Goal: Information Seeking & Learning: Learn about a topic

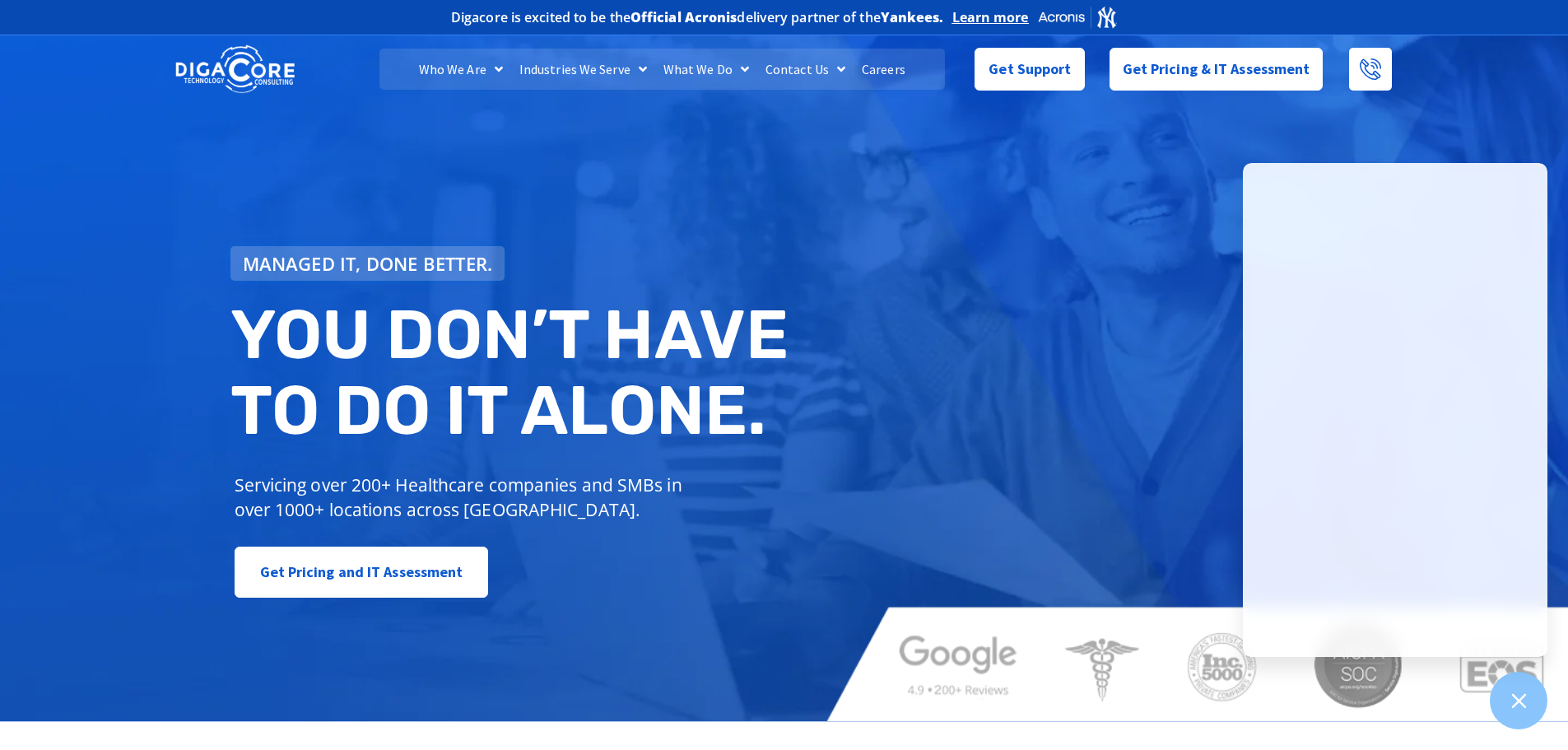
click at [879, 70] on link "Careers" at bounding box center [883, 69] width 60 height 41
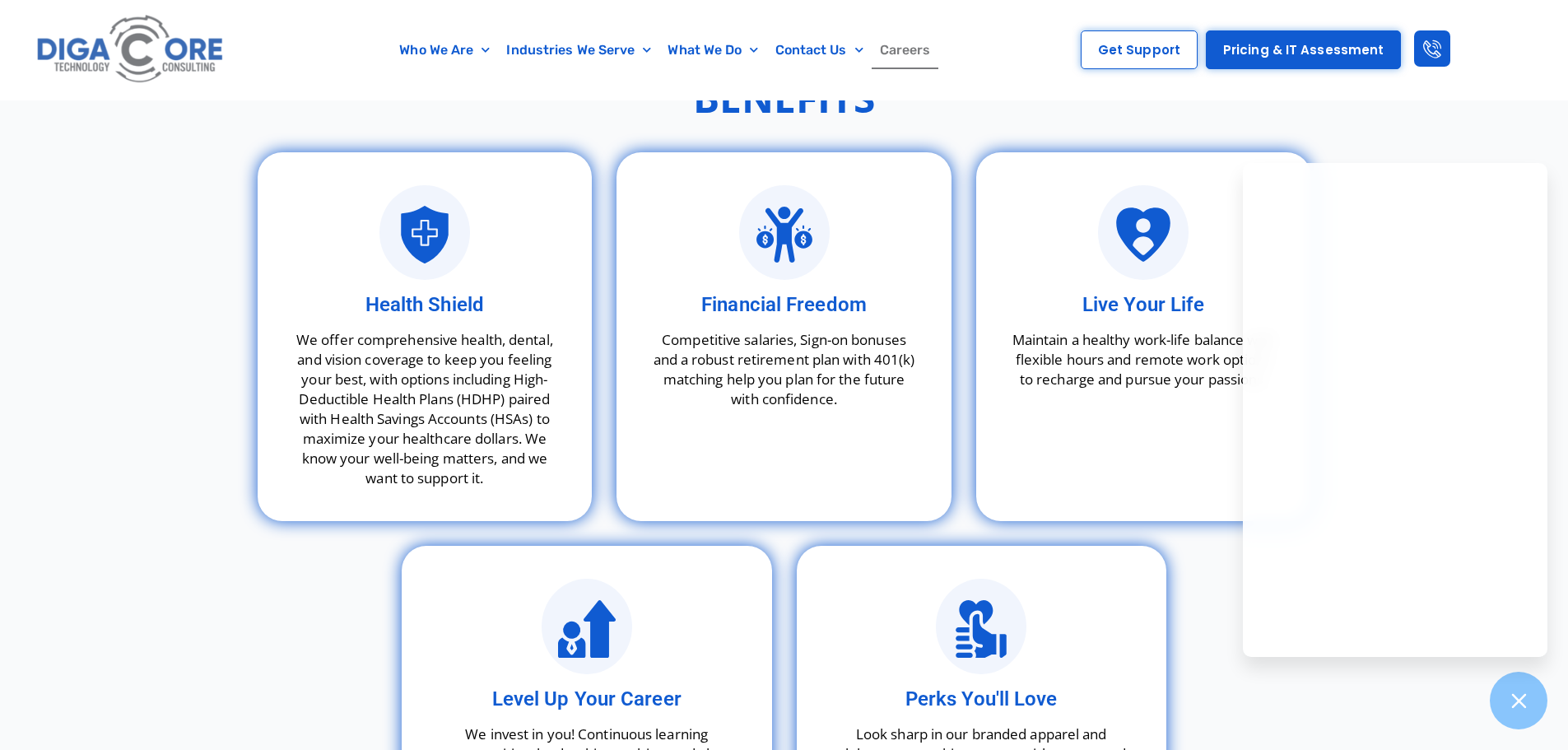
scroll to position [4530, 0]
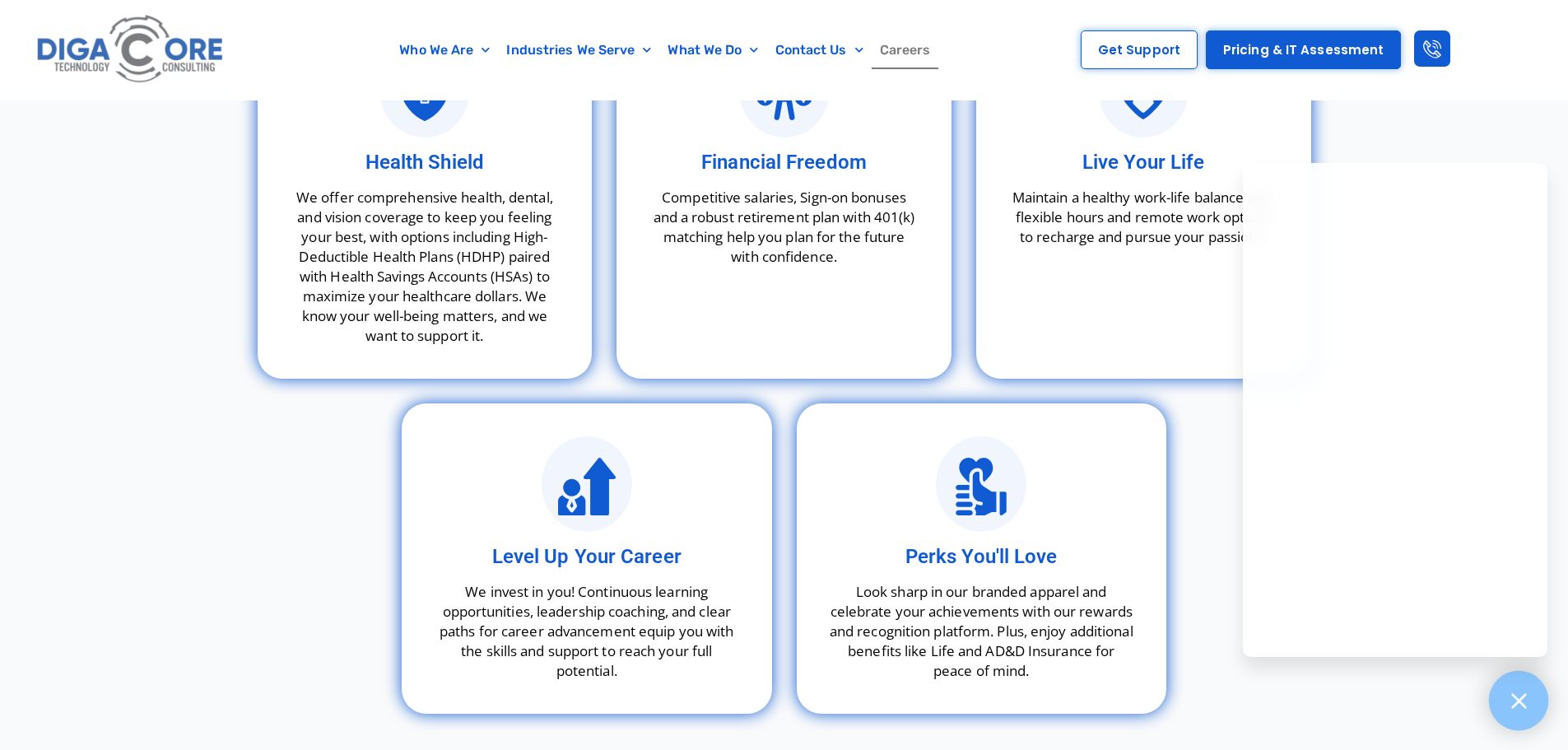
click at [1512, 694] on icon at bounding box center [1518, 700] width 22 height 22
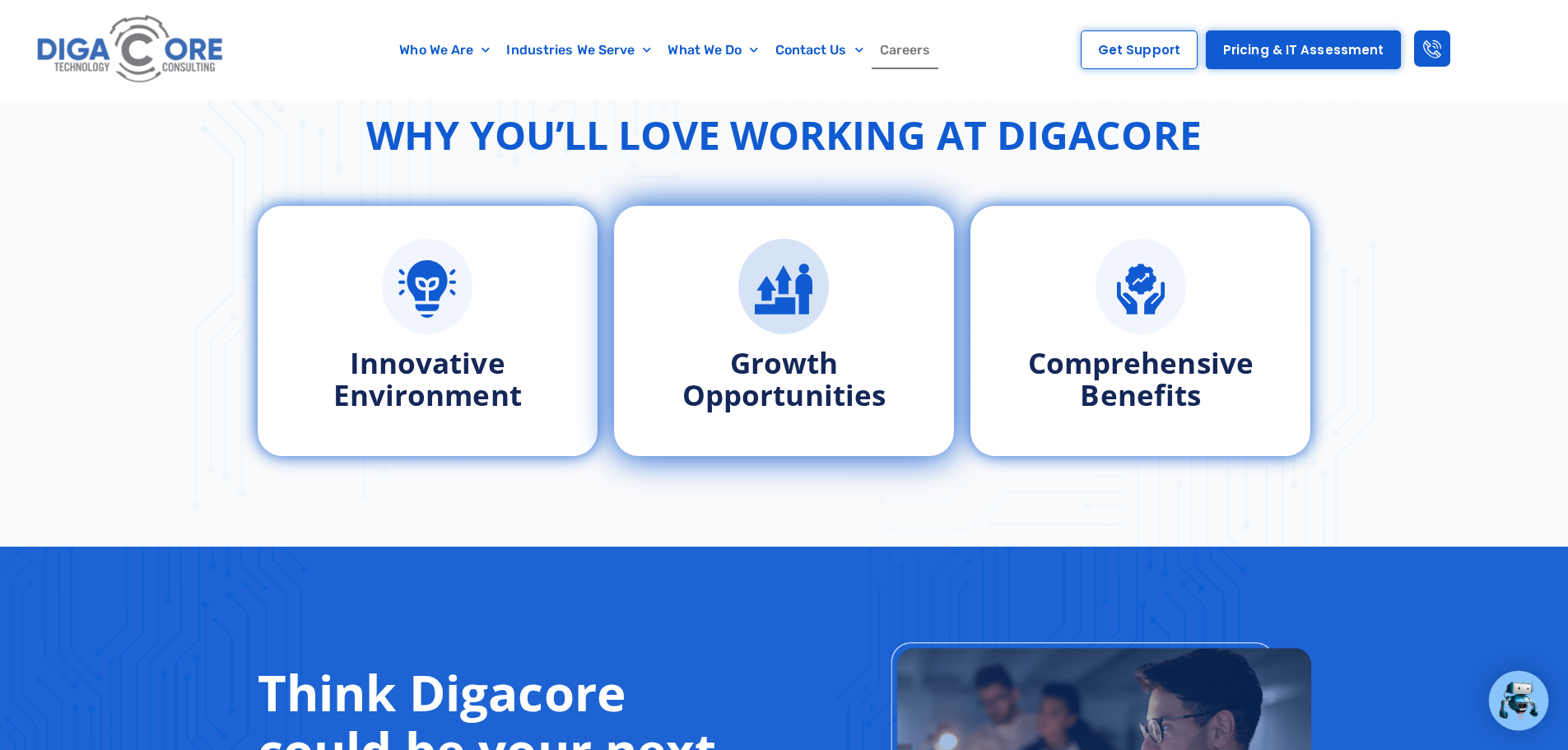
scroll to position [704, 0]
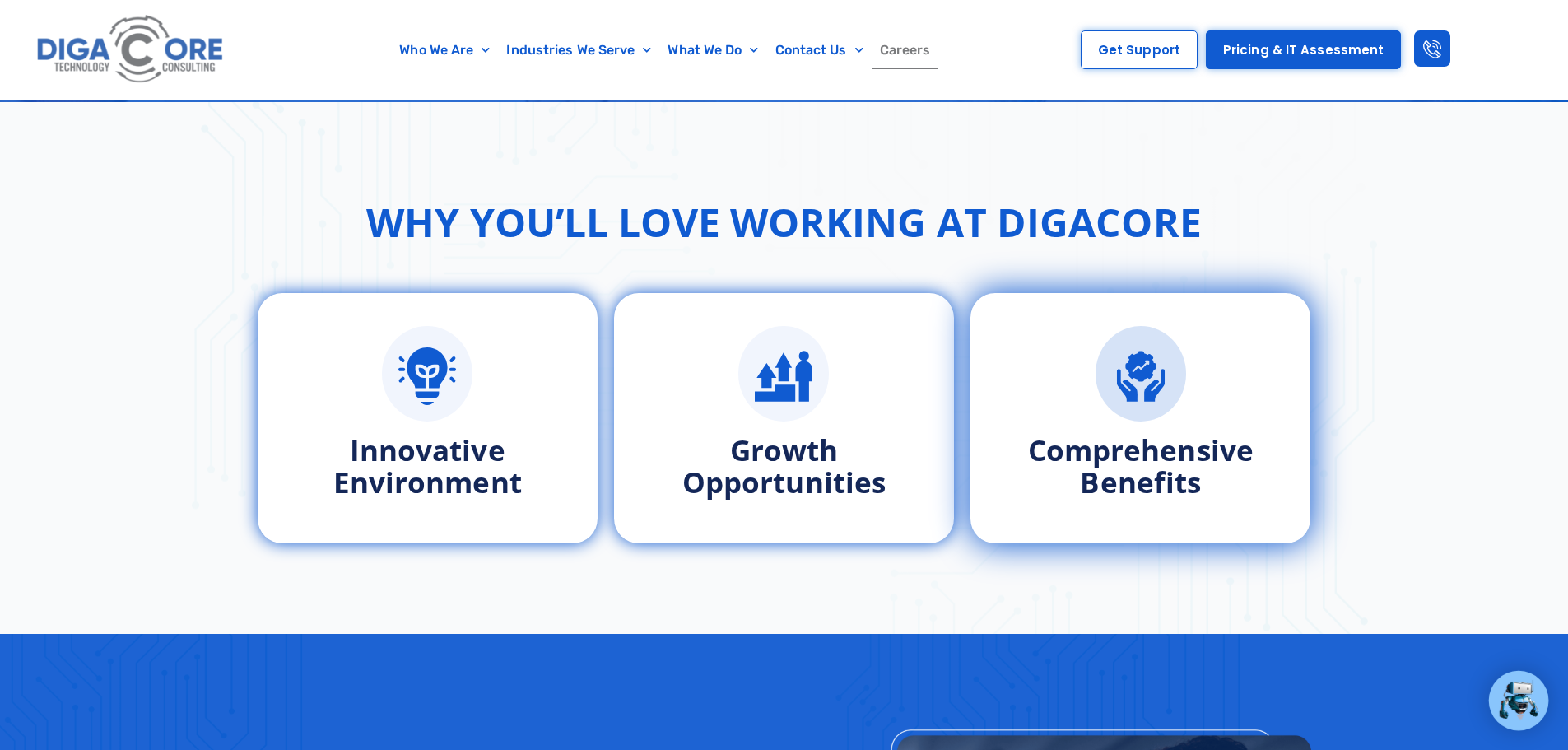
click at [1086, 422] on div "Comprehensive Benefits" at bounding box center [1141, 412] width 275 height 172
click at [1140, 372] on icon at bounding box center [1140, 366] width 30 height 30
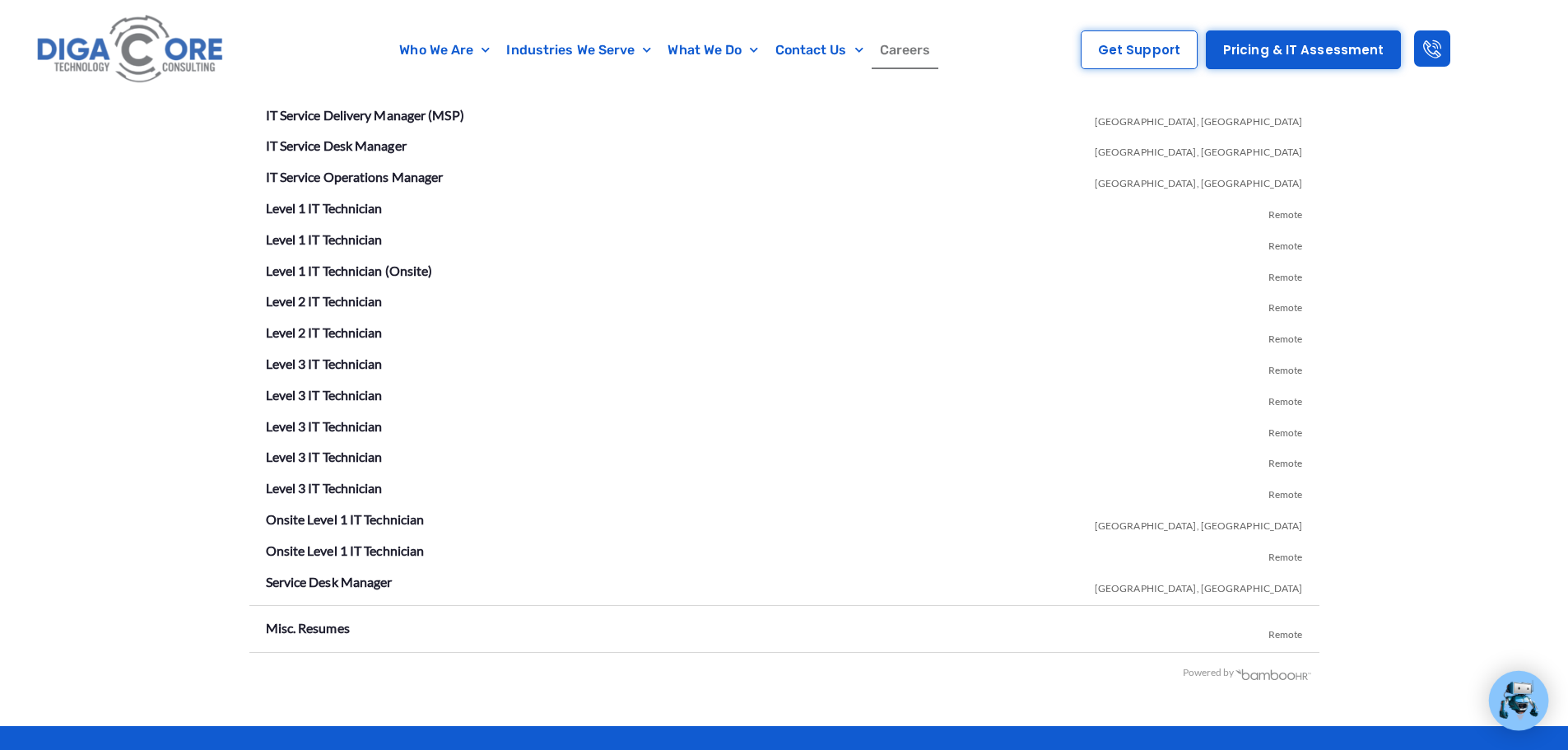
scroll to position [3010, 0]
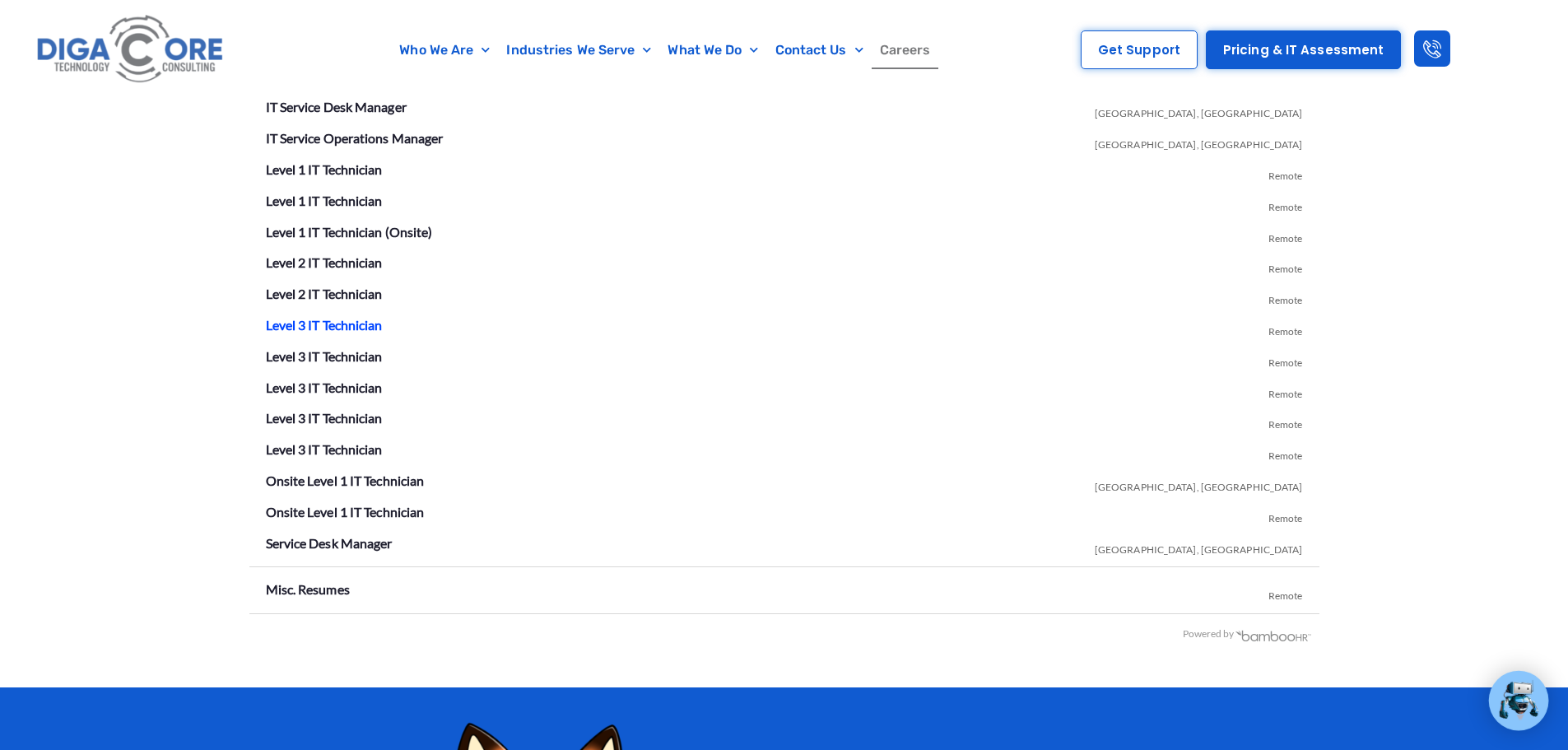
click at [322, 330] on link "Level 3 IT Technician" at bounding box center [324, 325] width 117 height 16
